Goal: Task Accomplishment & Management: Complete application form

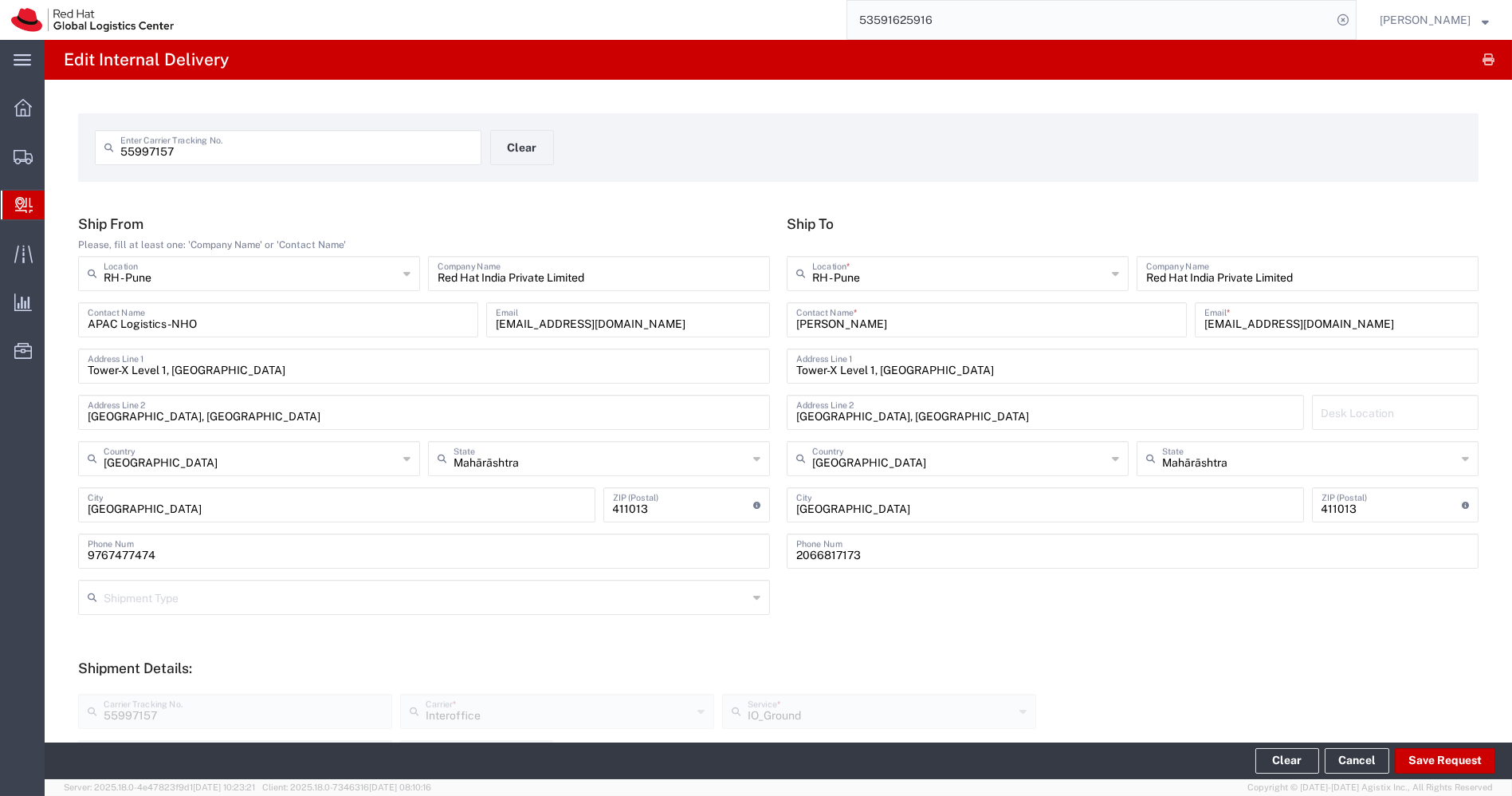
click at [0, 0] on span "Create Delivery" at bounding box center [0, 0] width 0 height 0
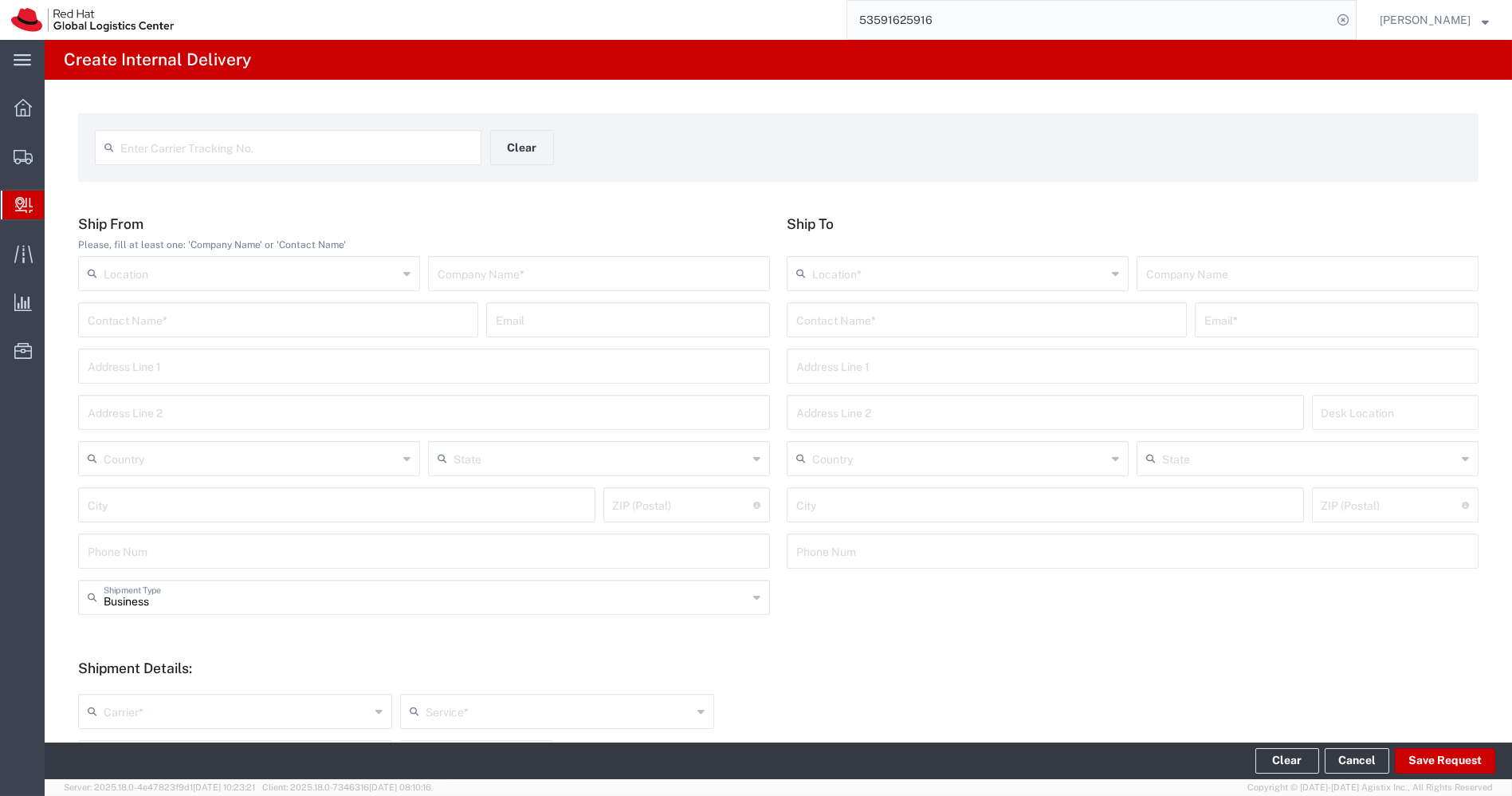
click at [184, 162] on div "Enter Carrier Tracking No." at bounding box center [288, 147] width 387 height 35
type input "20866611463"
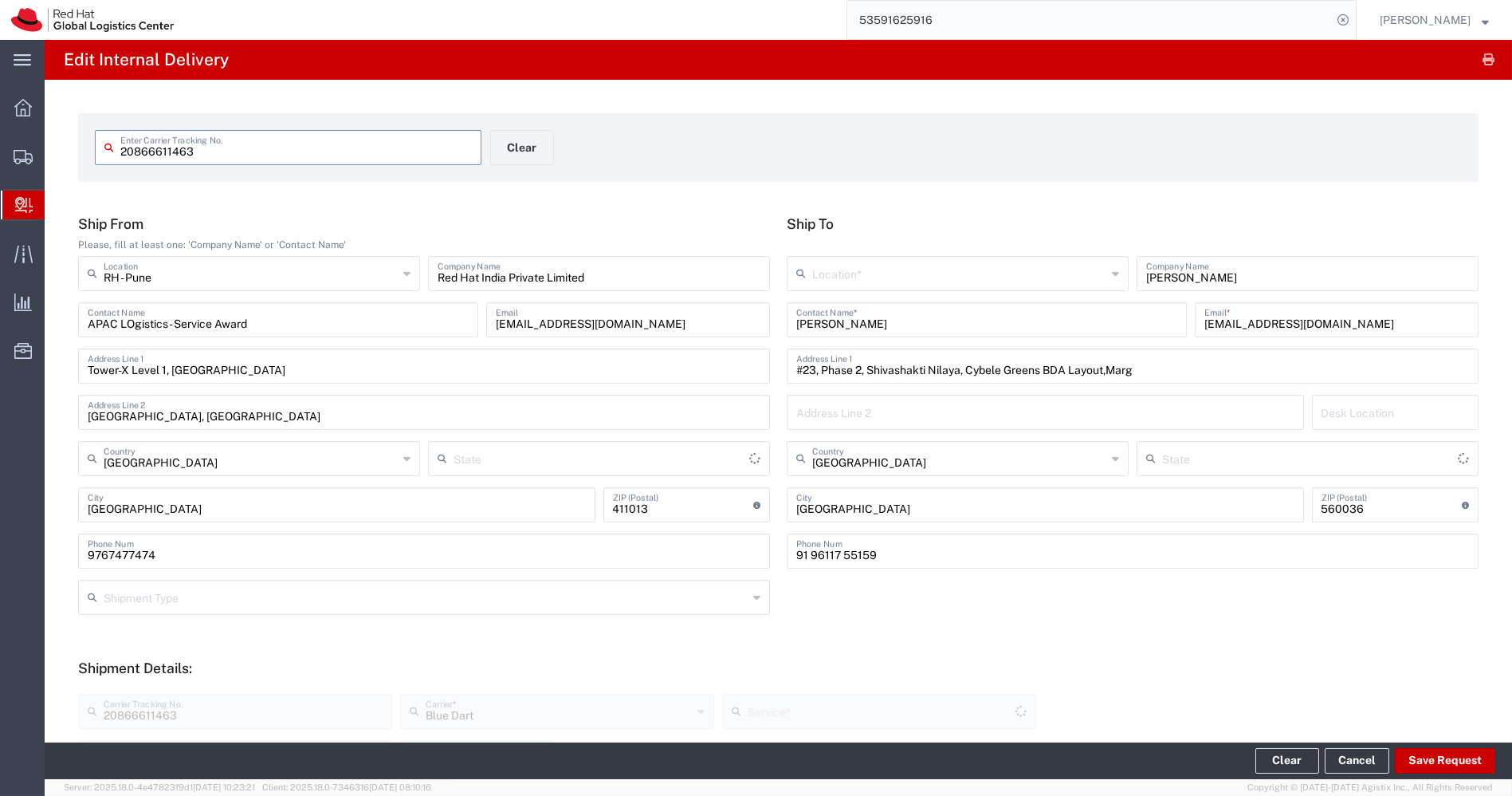
type input "Mahārāshtra"
type input "Your Packaging"
type input "Domestic Priority"
type input "[GEOGRAPHIC_DATA]"
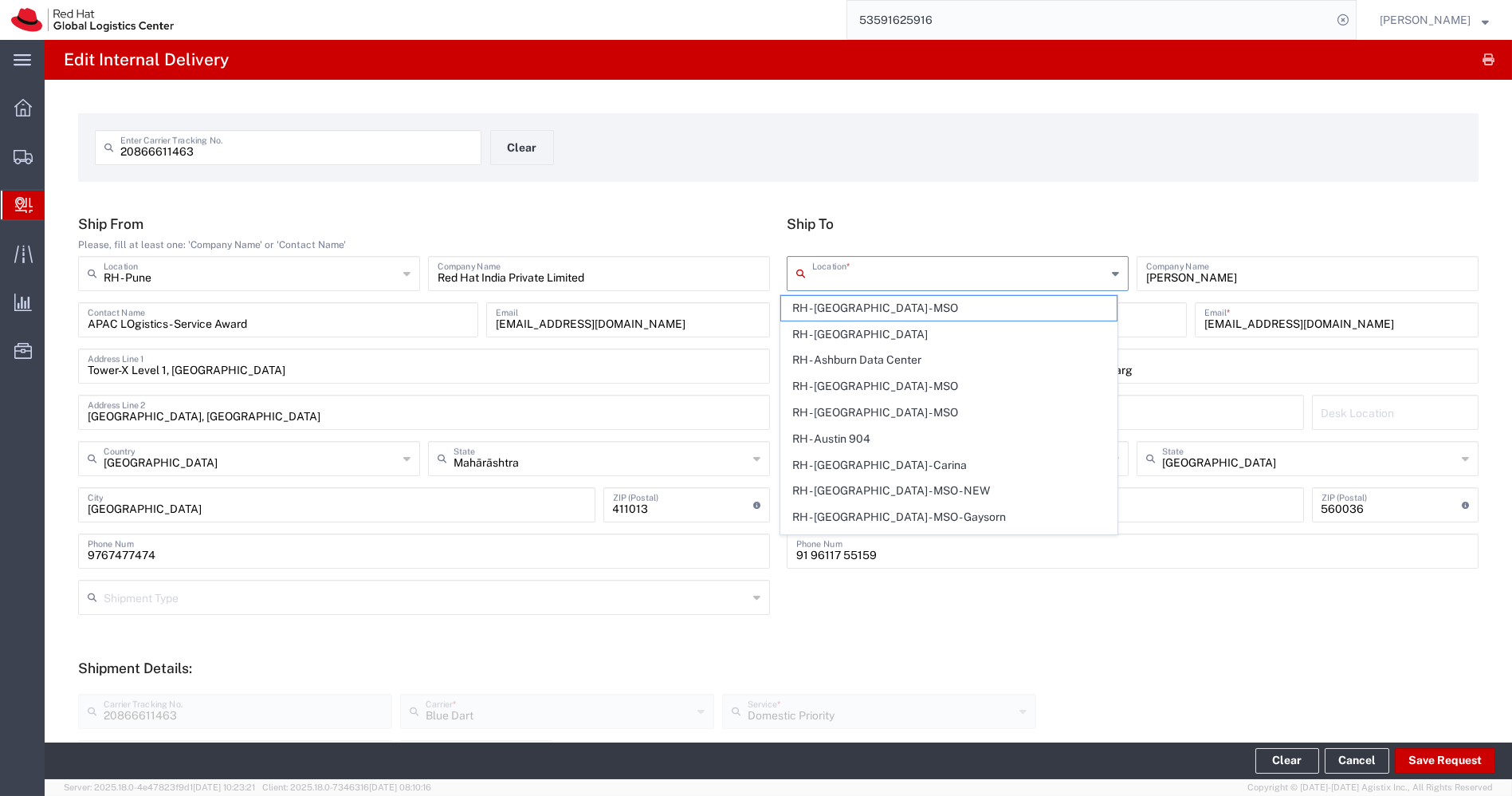
click at [938, 263] on input "text" at bounding box center [960, 272] width 294 height 28
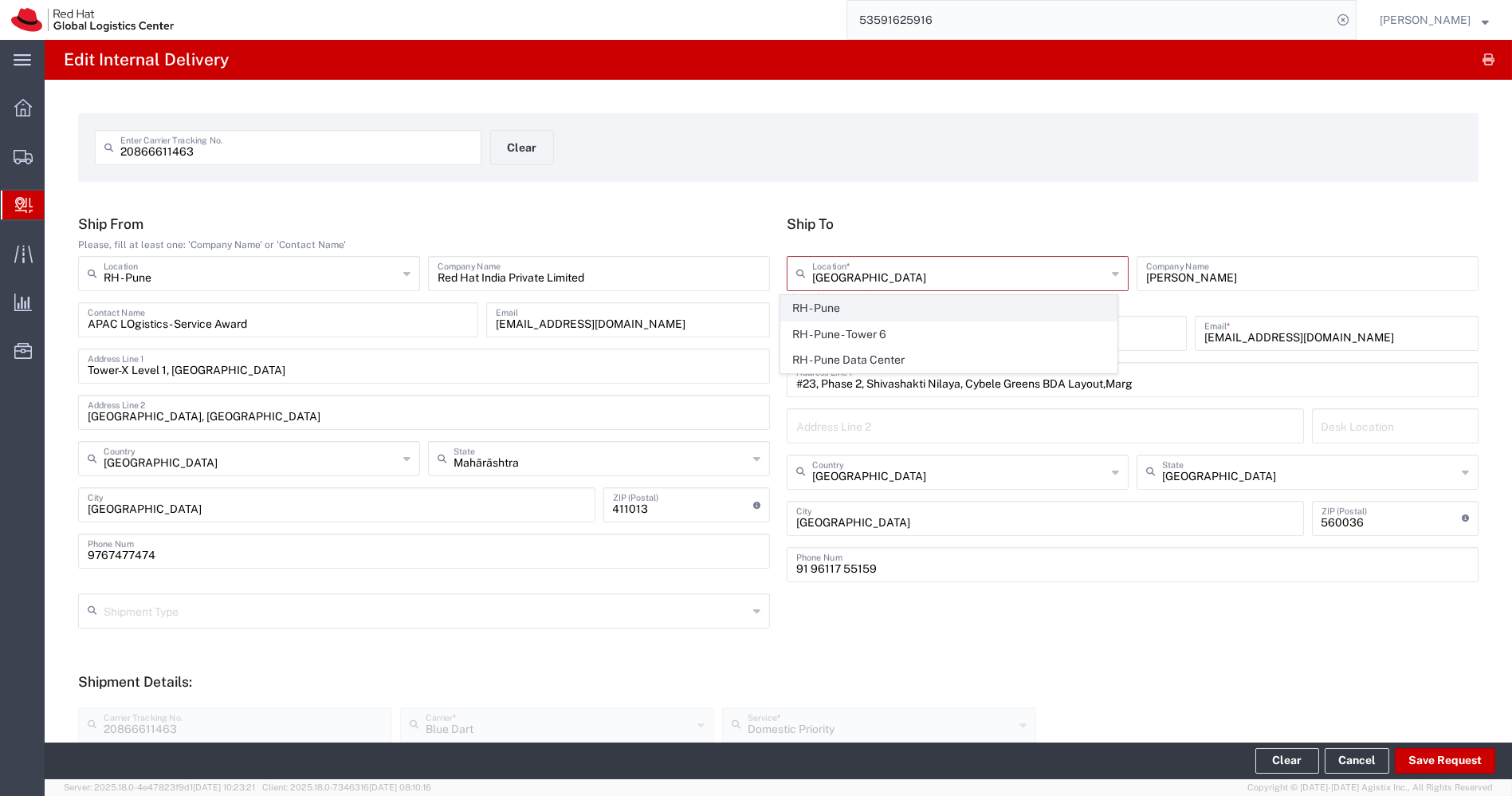
click at [856, 308] on span "RH - Pune" at bounding box center [949, 309] width 336 height 25
type input "RH - Pune"
type input "Red Hat India Private Limited"
type input "Tower-X Level 1, [GEOGRAPHIC_DATA]"
type input "[GEOGRAPHIC_DATA], [GEOGRAPHIC_DATA]"
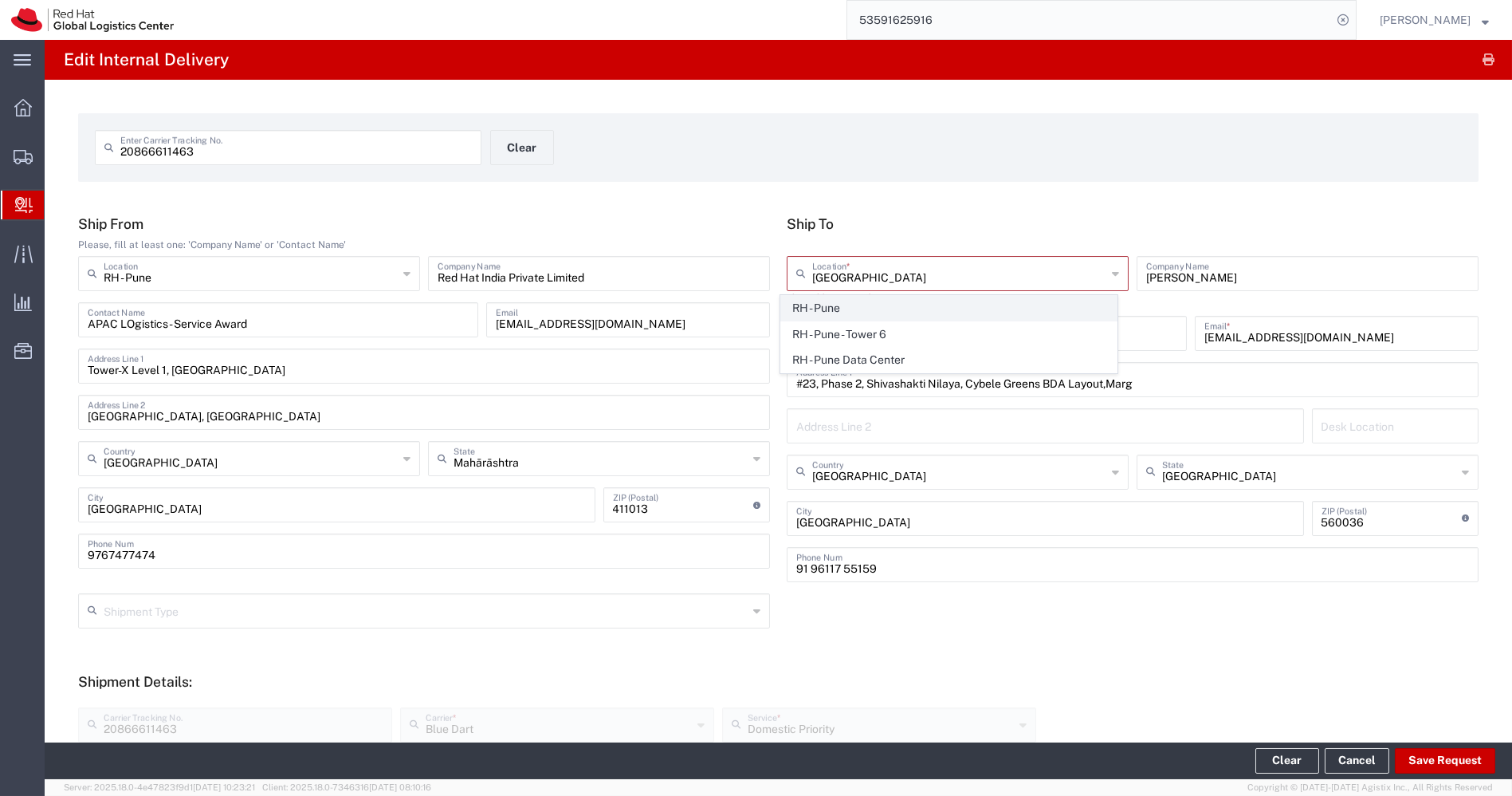
type input "Mahārāshtra"
type input "[GEOGRAPHIC_DATA]"
type input "411013"
type input "2066817173"
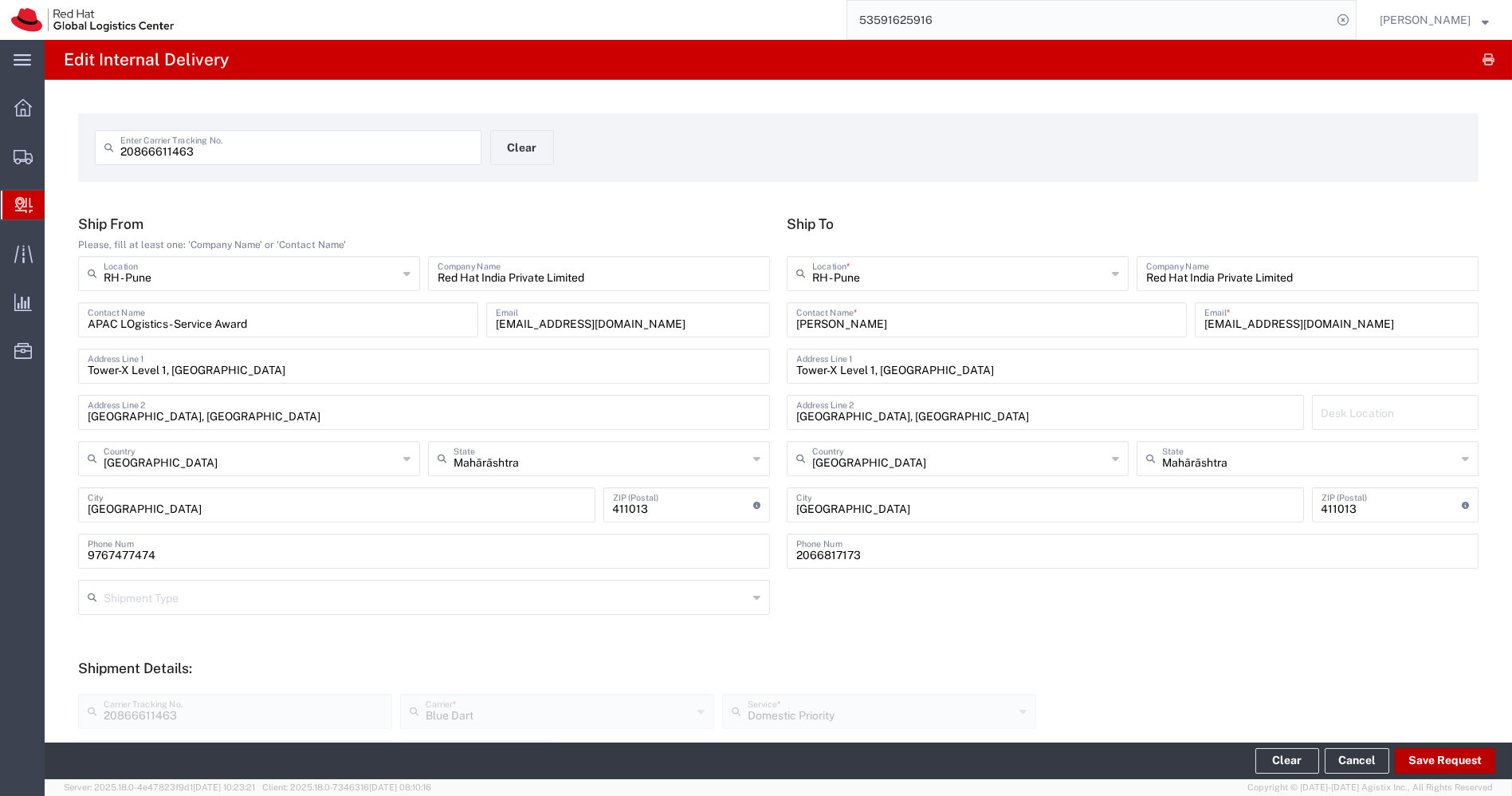
click at [1436, 764] on button "Save Request" at bounding box center [1445, 761] width 100 height 26
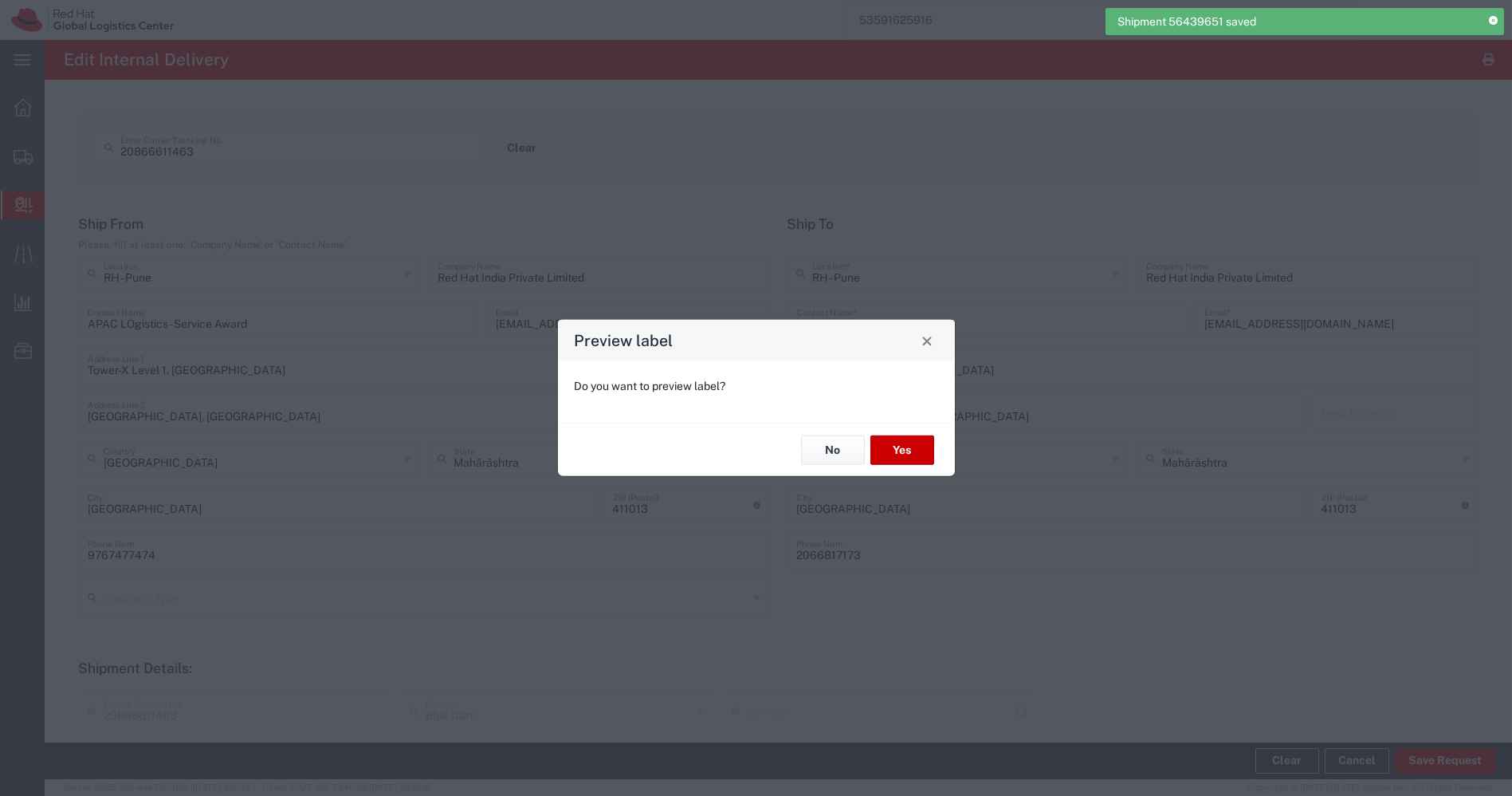
type input "Your Packaging"
type input "Domestic Priority"
click at [833, 458] on button "No" at bounding box center [833, 450] width 63 height 29
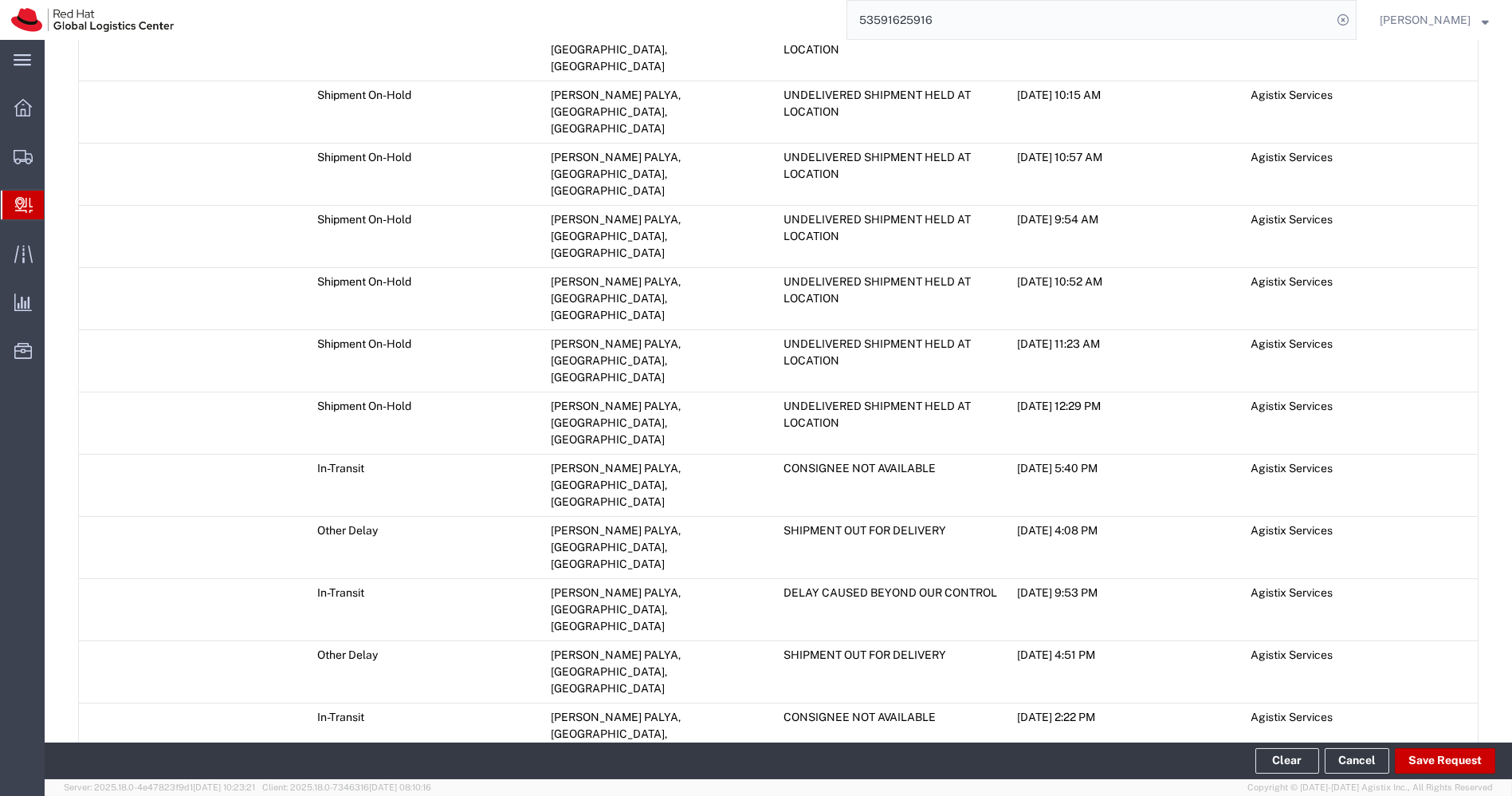
scroll to position [2064, 0]
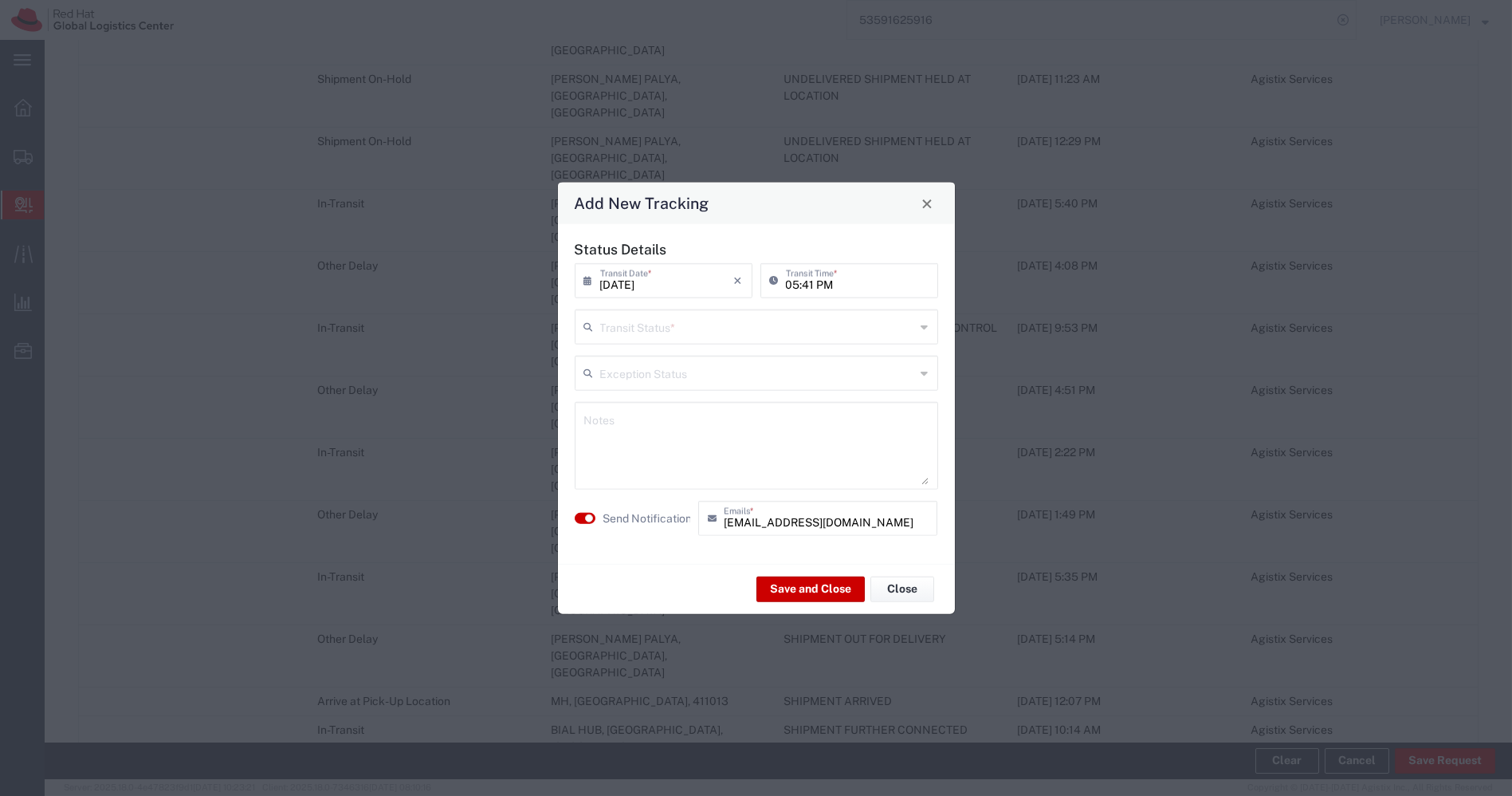
click at [713, 312] on div "Transit Status *" at bounding box center [756, 327] width 364 height 35
click at [634, 428] on li "Shipment On-Hold" at bounding box center [756, 441] width 363 height 26
type input "Shipment On-Hold"
click at [826, 591] on button "Save and Close" at bounding box center [811, 588] width 108 height 26
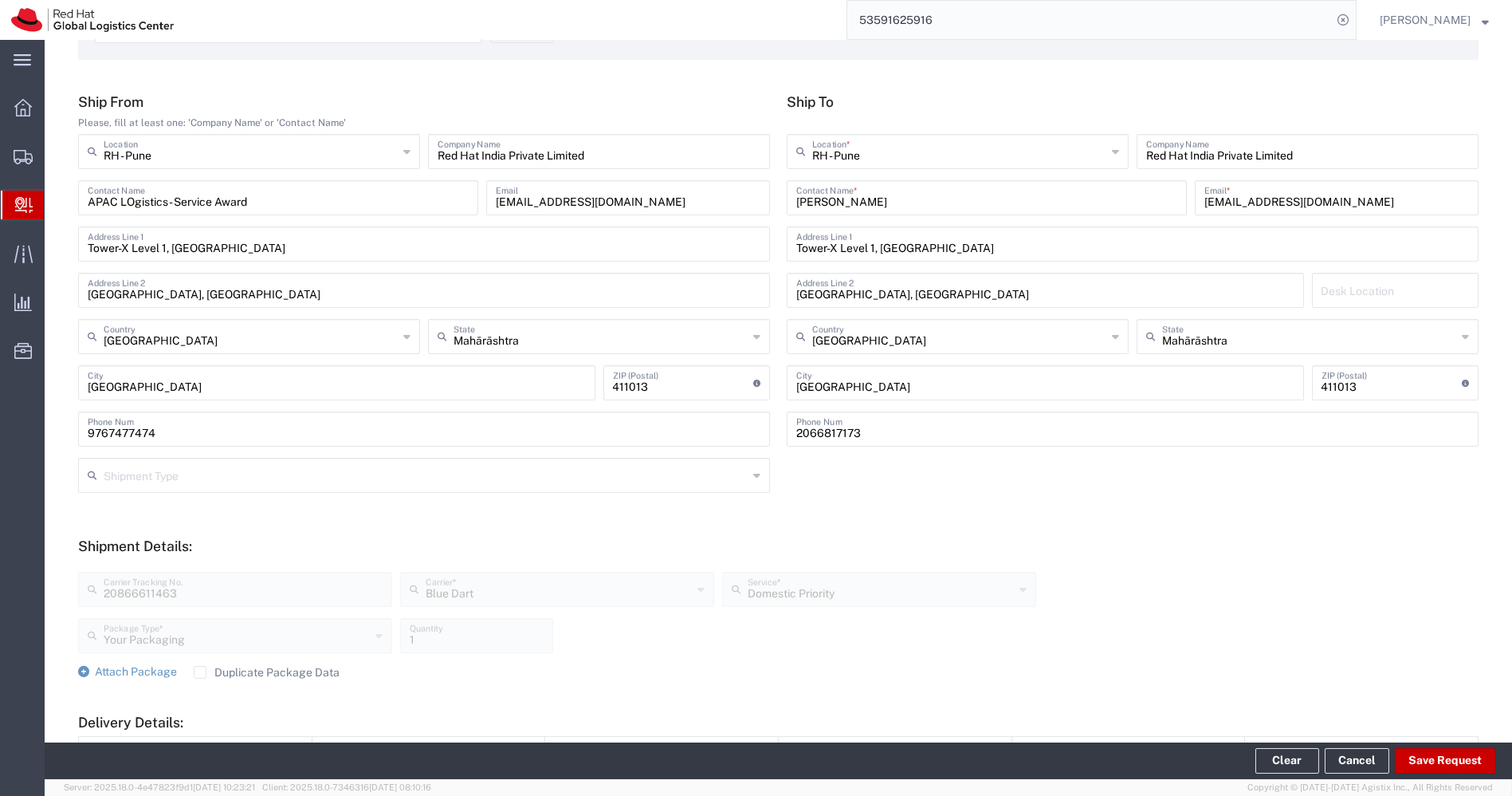
scroll to position [0, 0]
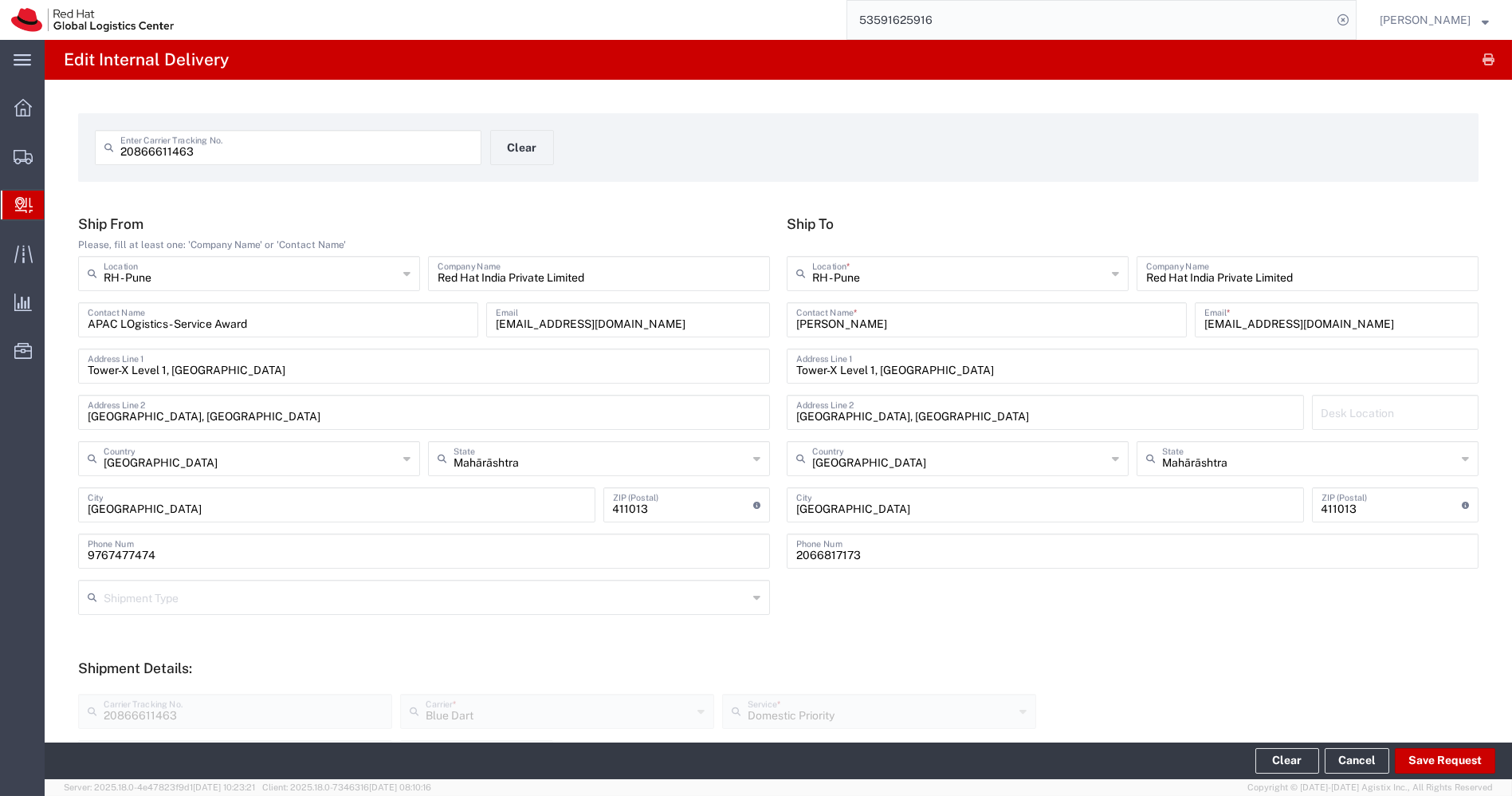
click at [980, 333] on div "[PERSON_NAME] Contact Name *" at bounding box center [987, 320] width 400 height 35
click at [1004, 327] on input "[PERSON_NAME]" at bounding box center [987, 319] width 381 height 28
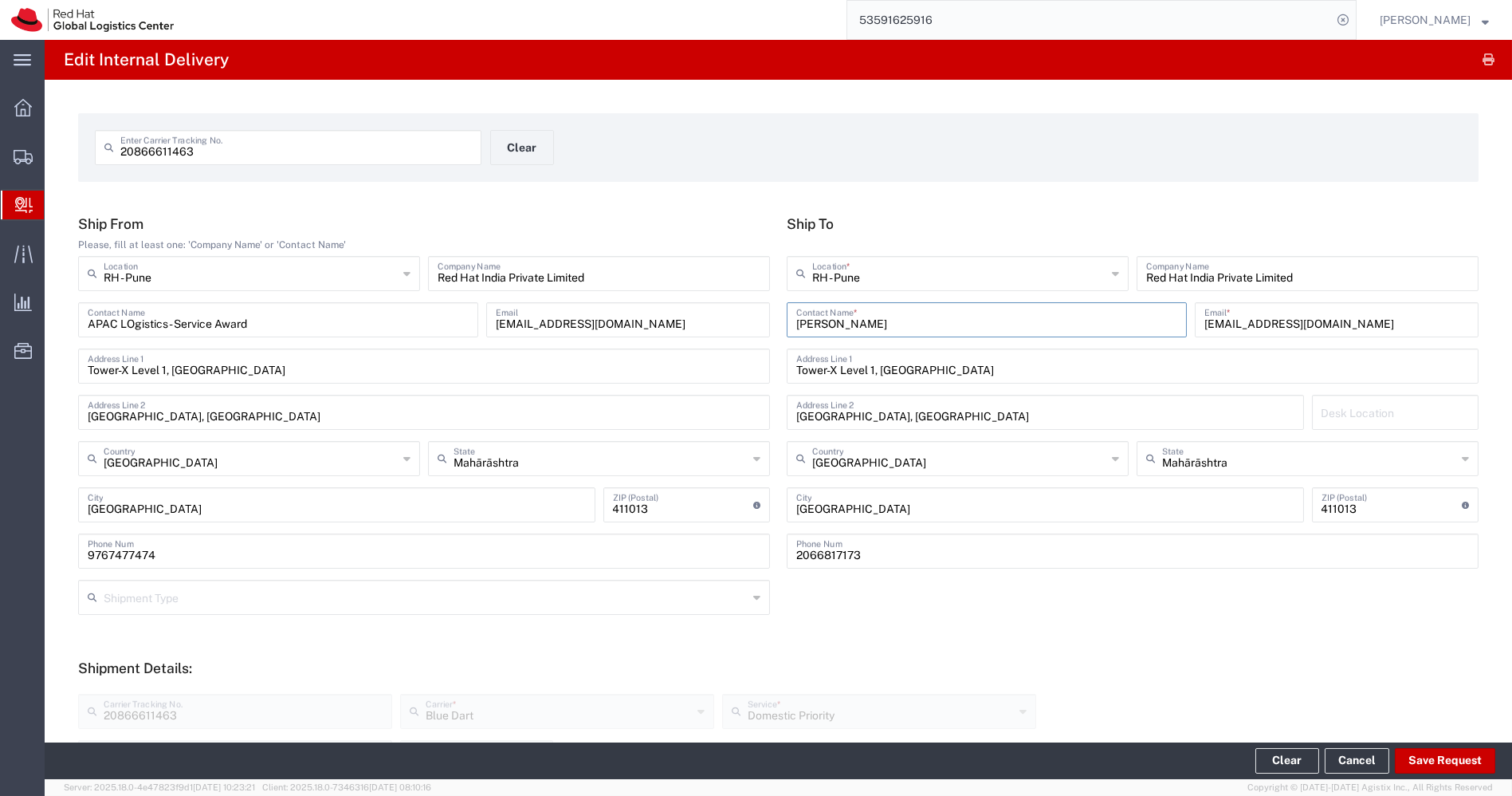
click at [1004, 327] on input "[PERSON_NAME]" at bounding box center [987, 319] width 381 height 28
